Goal: Task Accomplishment & Management: Use online tool/utility

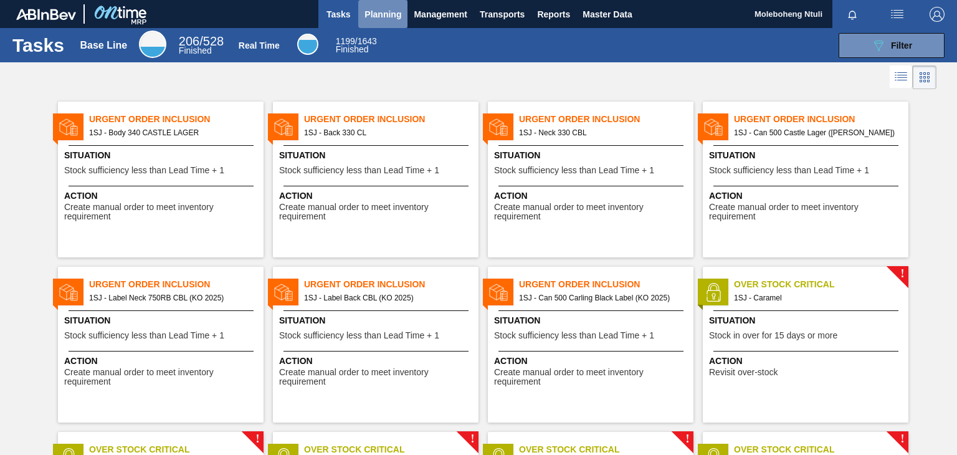
click at [382, 16] on span "Planning" at bounding box center [382, 14] width 37 height 15
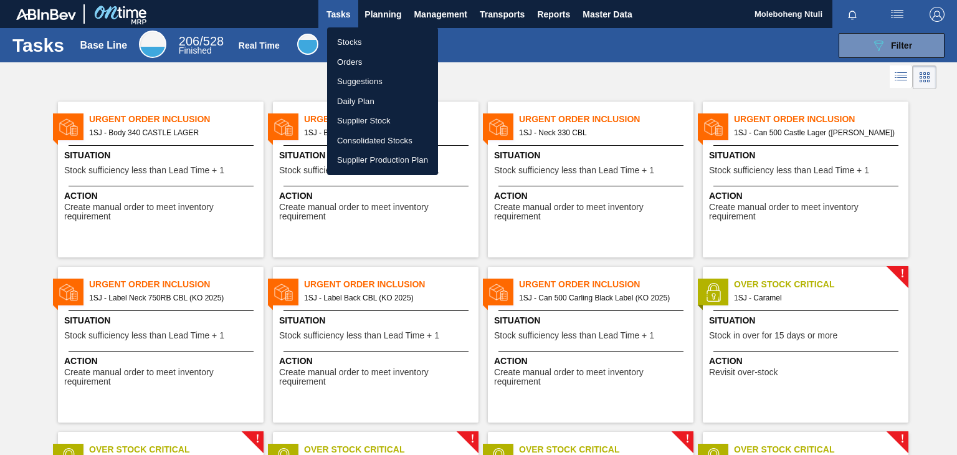
click at [344, 58] on li "Orders" at bounding box center [382, 62] width 111 height 20
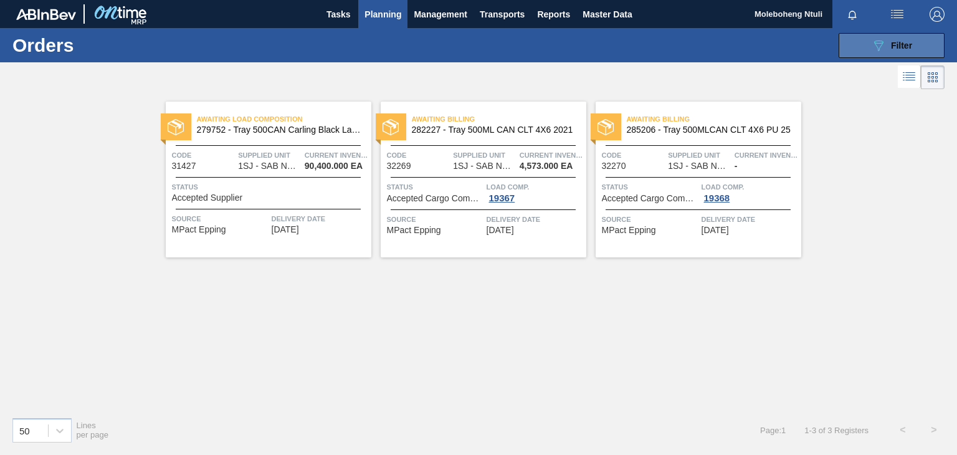
click at [865, 42] on button "089F7B8B-B2A5-4AFE-B5C0-19BA573D28AC Filter" at bounding box center [891, 45] width 106 height 25
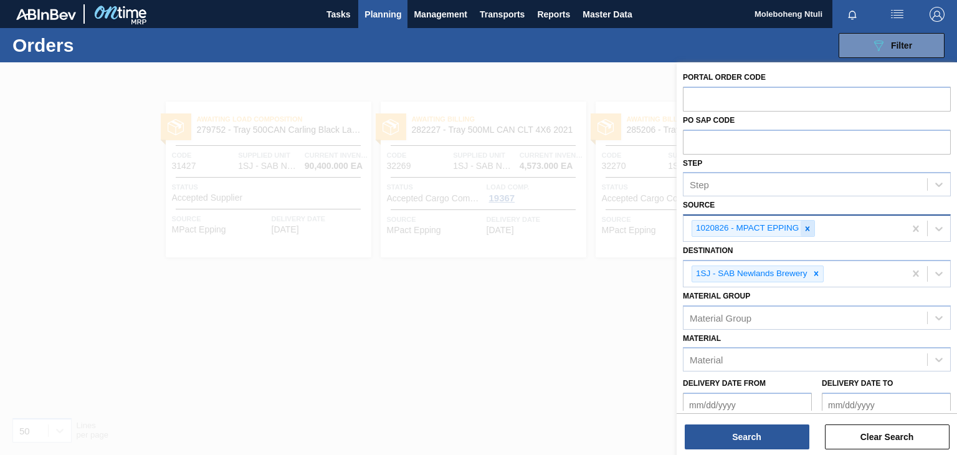
click at [807, 227] on icon at bounding box center [807, 228] width 4 height 4
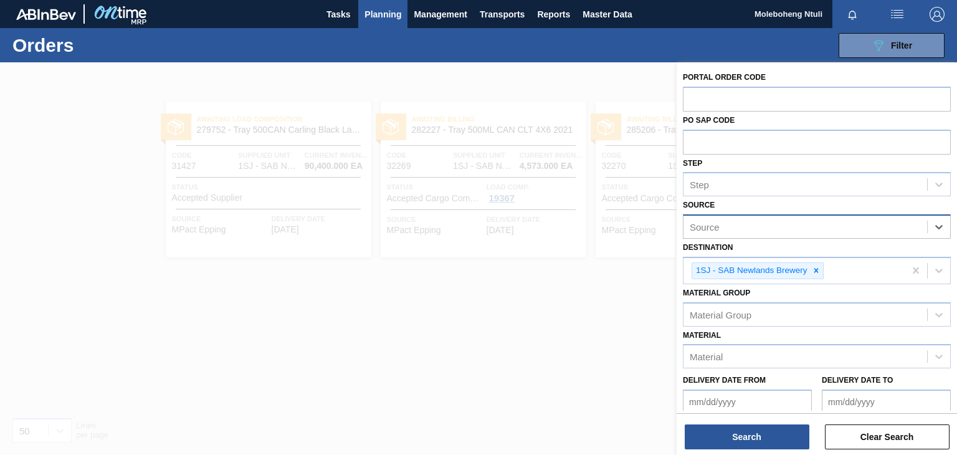
click at [726, 224] on div "Source" at bounding box center [805, 227] width 244 height 18
type input "bren"
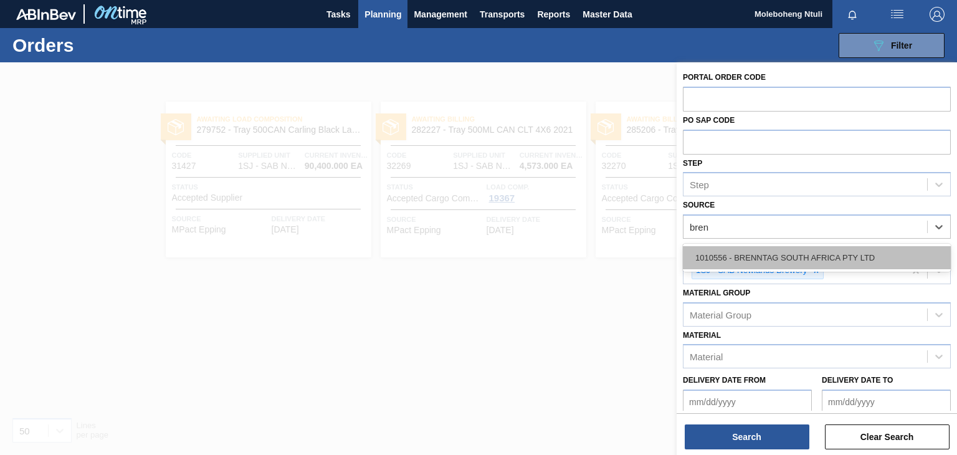
click at [761, 253] on div "1010556 - BRENNTAG SOUTH AFRICA PTY LTD" at bounding box center [817, 257] width 268 height 23
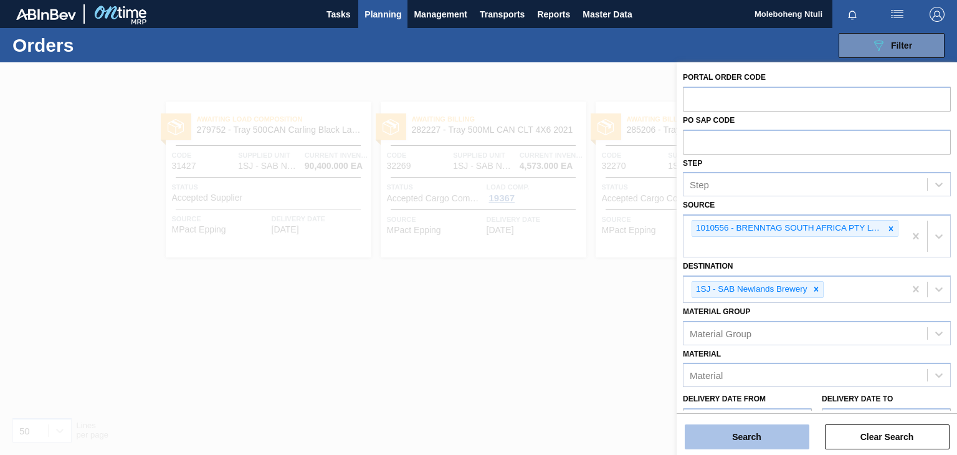
click at [736, 437] on button "Search" at bounding box center [747, 436] width 125 height 25
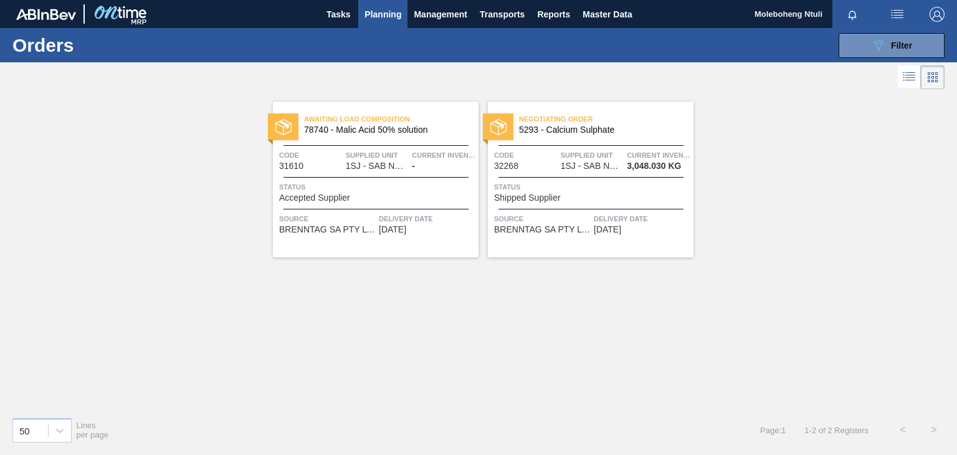
click at [589, 133] on span "5293 - Calcium Sulphate" at bounding box center [601, 129] width 164 height 9
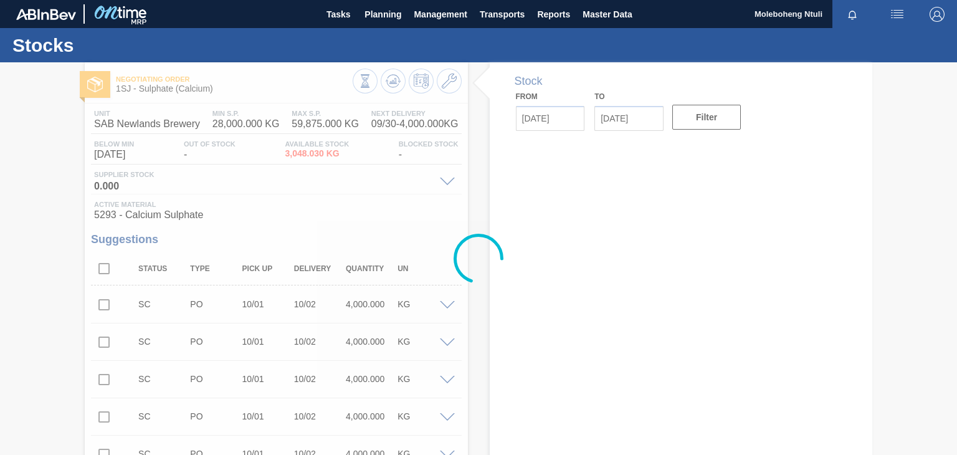
type input "[DATE]"
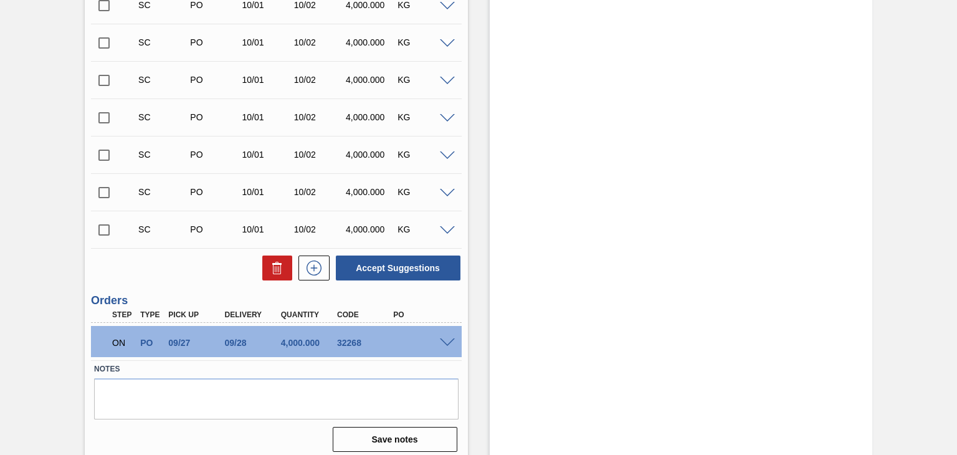
scroll to position [568, 0]
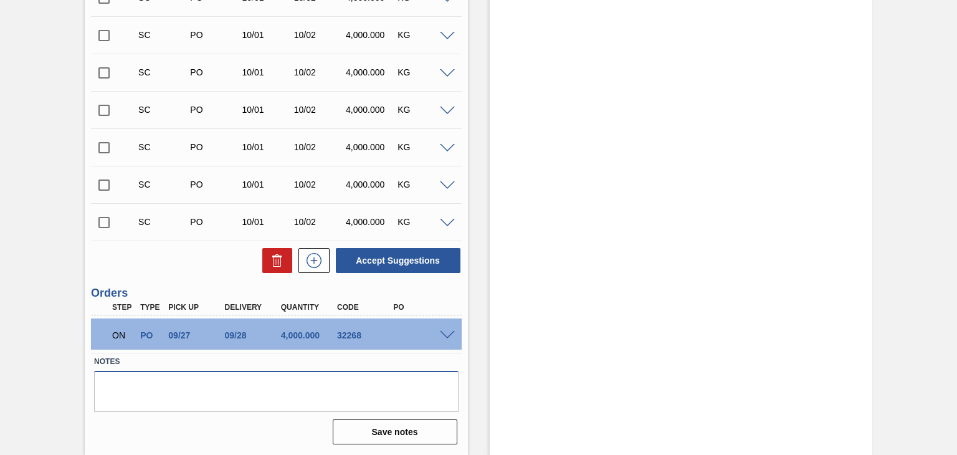
click at [340, 376] on textarea at bounding box center [276, 391] width 364 height 41
drag, startPoint x: 303, startPoint y: 379, endPoint x: 314, endPoint y: 367, distance: 15.9
click at [301, 377] on textarea at bounding box center [276, 391] width 364 height 41
click at [449, 331] on span at bounding box center [447, 335] width 15 height 9
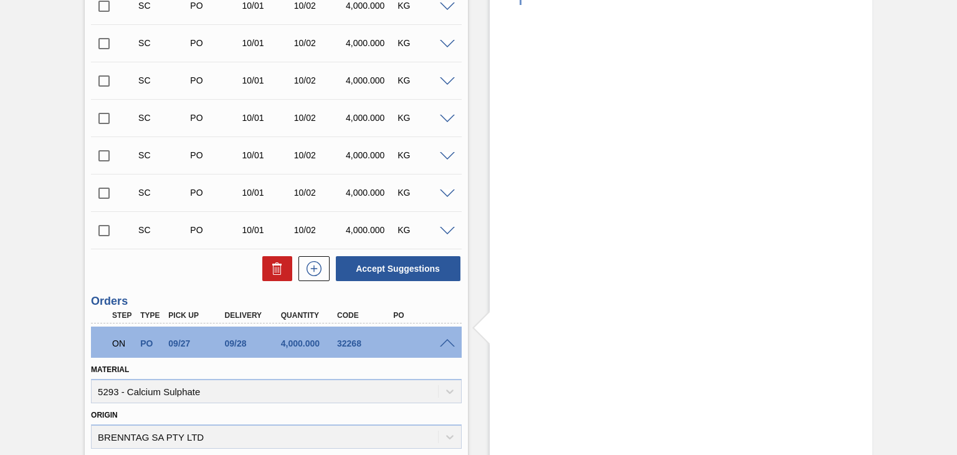
scroll to position [561, 0]
click at [445, 340] on span at bounding box center [447, 342] width 15 height 9
